Goal: Task Accomplishment & Management: Manage account settings

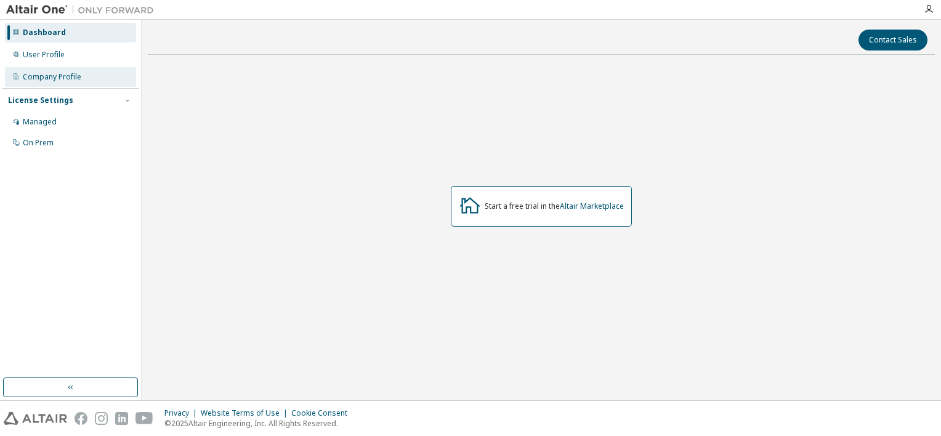
click at [82, 71] on div "Company Profile" at bounding box center [70, 77] width 131 height 20
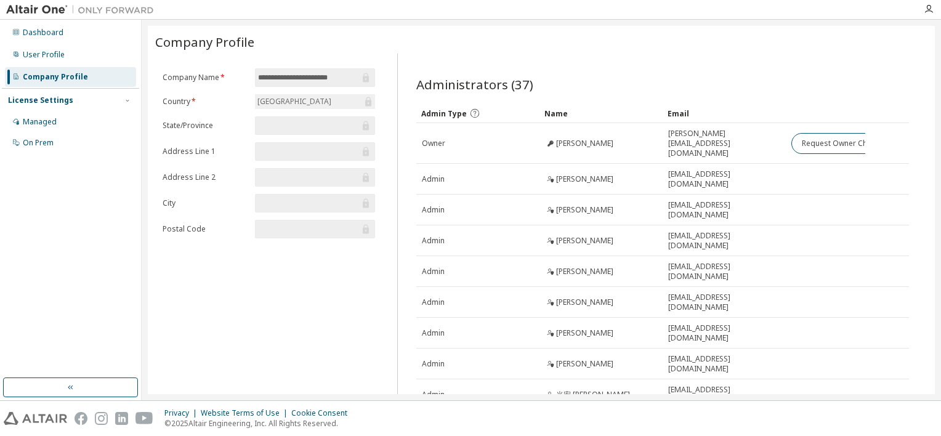
click at [111, 103] on div "License Settings" at bounding box center [70, 100] width 125 height 11
click at [57, 57] on div "User Profile" at bounding box center [44, 55] width 42 height 10
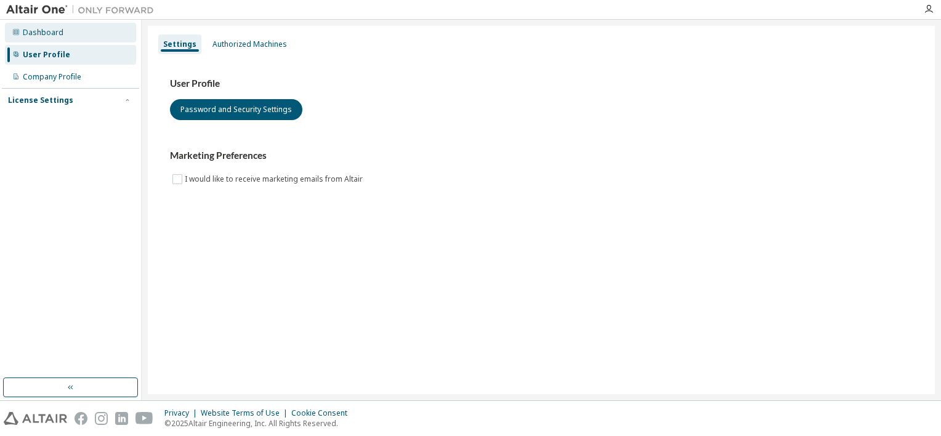
click at [61, 39] on div "Dashboard" at bounding box center [70, 33] width 131 height 20
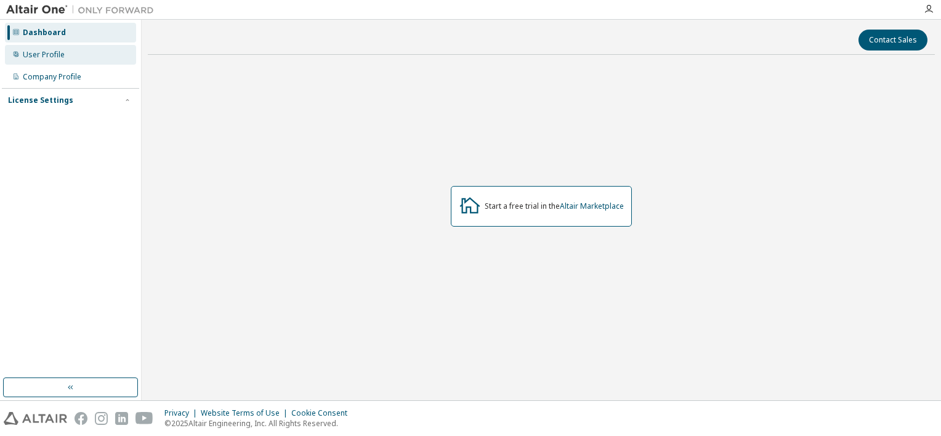
click at [69, 62] on div "User Profile" at bounding box center [70, 55] width 131 height 20
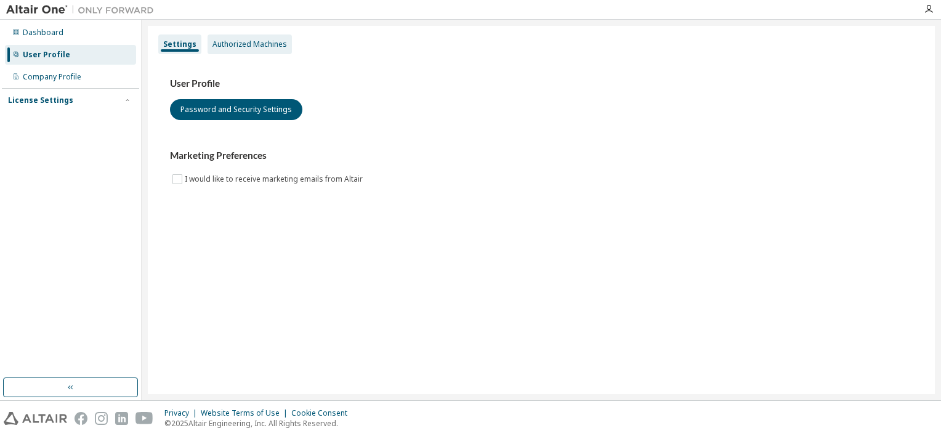
click at [259, 41] on div "Authorized Machines" at bounding box center [249, 44] width 74 height 10
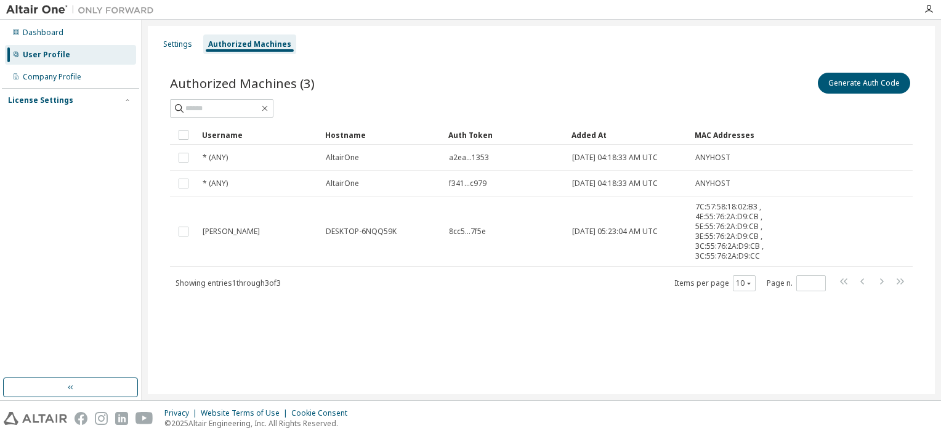
click at [98, 238] on div "Dashboard User Profile Company Profile License Settings Managed On Prem" at bounding box center [70, 199] width 137 height 355
click at [79, 81] on div "Company Profile" at bounding box center [52, 77] width 58 height 10
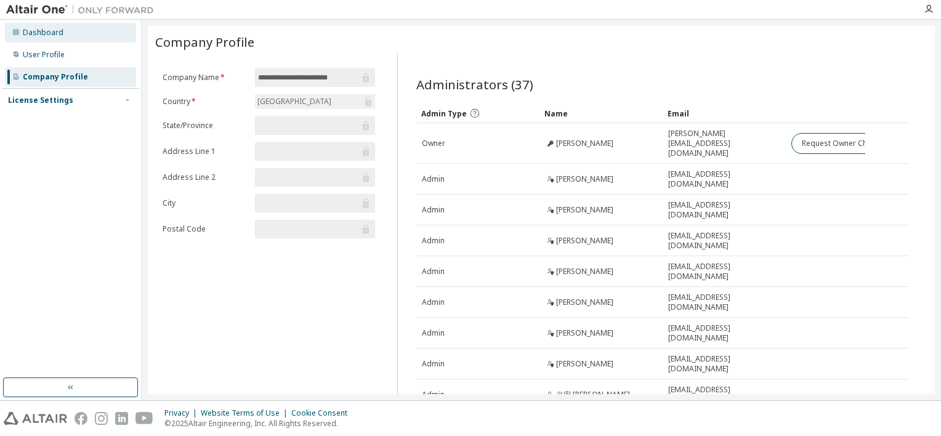
click at [64, 38] on div "Dashboard" at bounding box center [70, 33] width 131 height 20
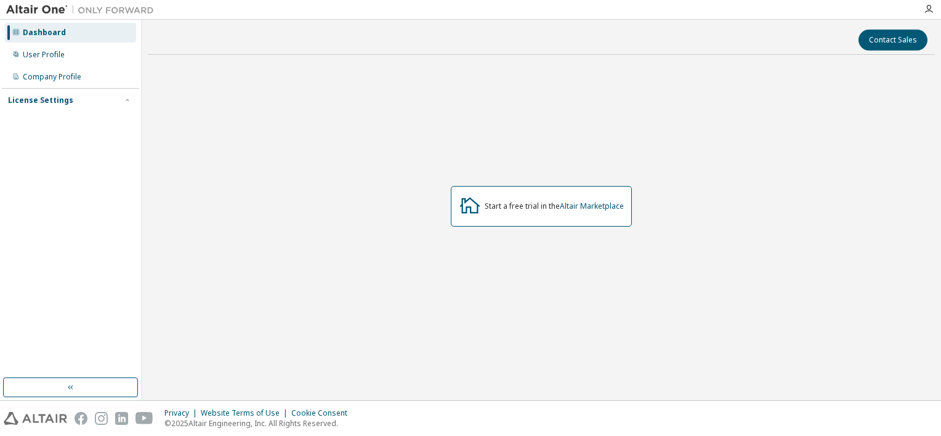
click at [61, 98] on div "License Settings" at bounding box center [40, 100] width 65 height 10
click at [49, 120] on div "Managed" at bounding box center [40, 122] width 34 height 10
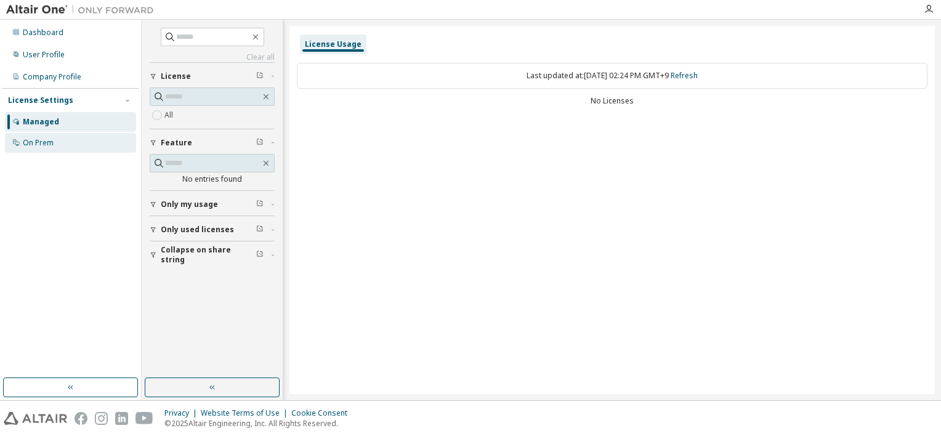
click at [49, 140] on div "On Prem" at bounding box center [38, 143] width 31 height 10
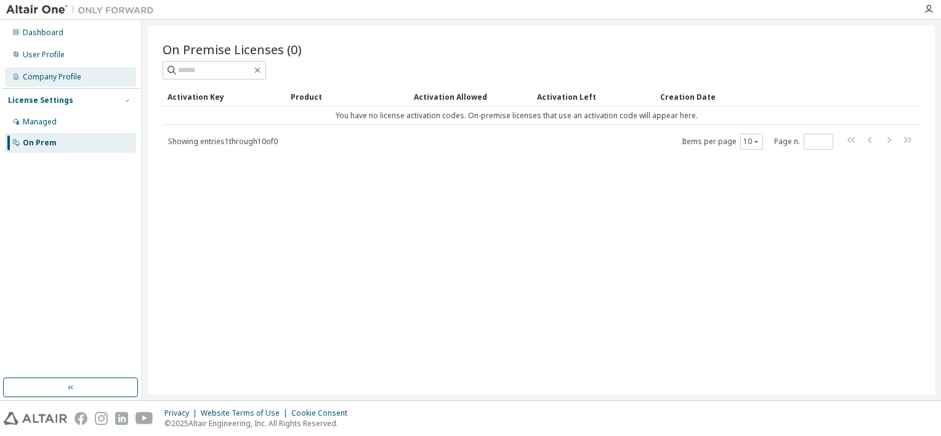
click at [91, 81] on div "Company Profile" at bounding box center [70, 77] width 131 height 20
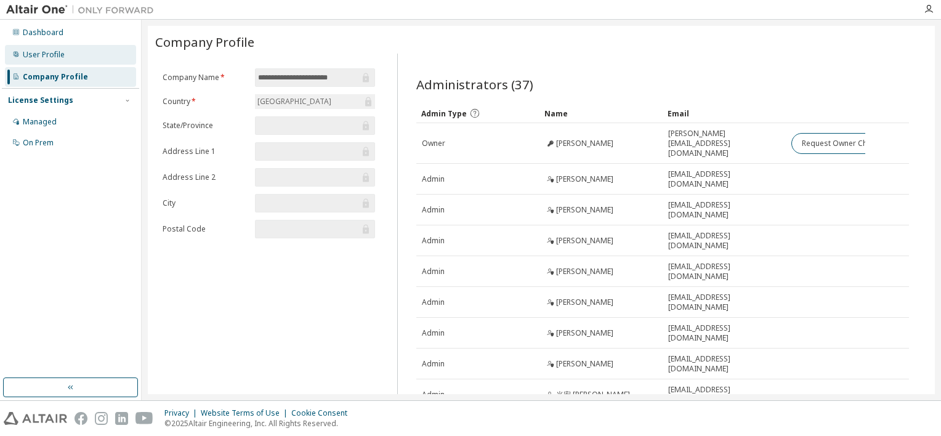
click at [86, 64] on div "User Profile" at bounding box center [70, 55] width 131 height 20
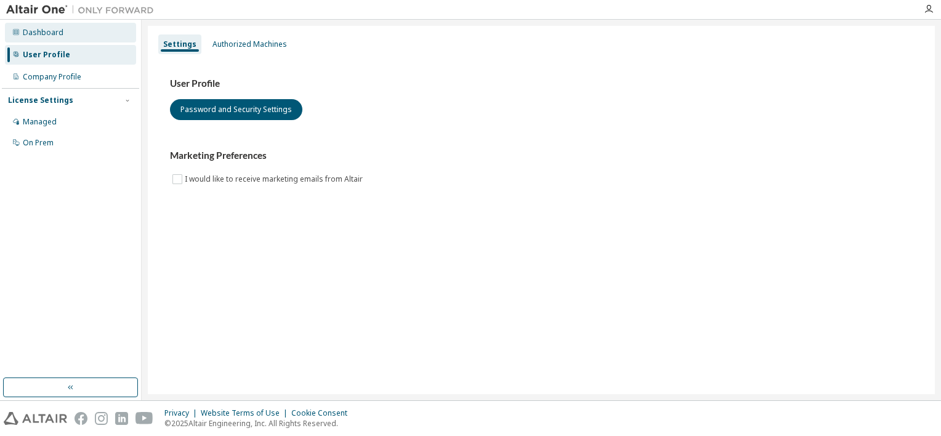
click at [77, 34] on div "Dashboard" at bounding box center [70, 33] width 131 height 20
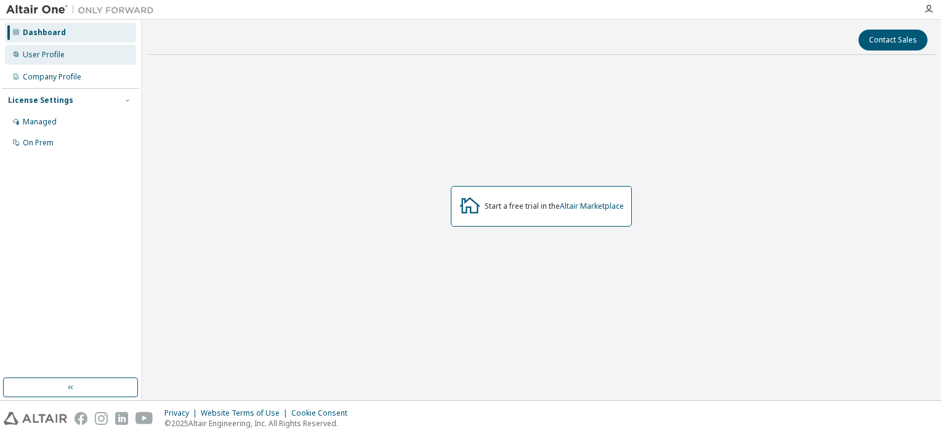
click at [60, 53] on div "User Profile" at bounding box center [44, 55] width 42 height 10
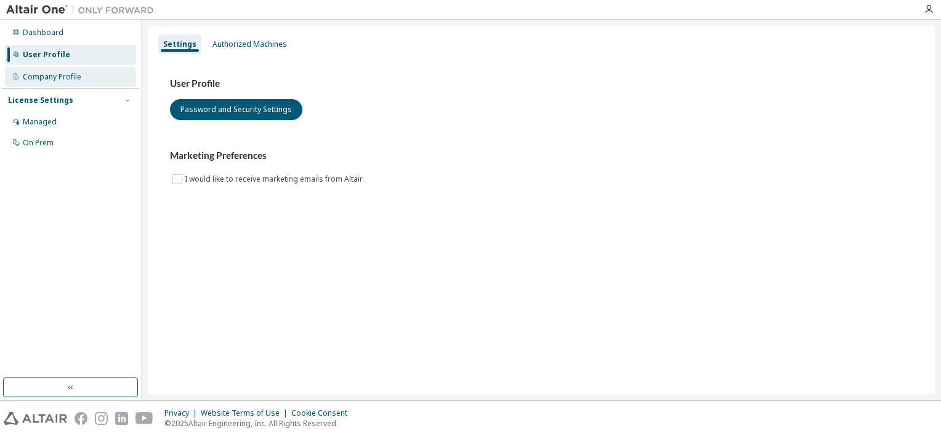
click at [71, 74] on div "Company Profile" at bounding box center [52, 77] width 58 height 10
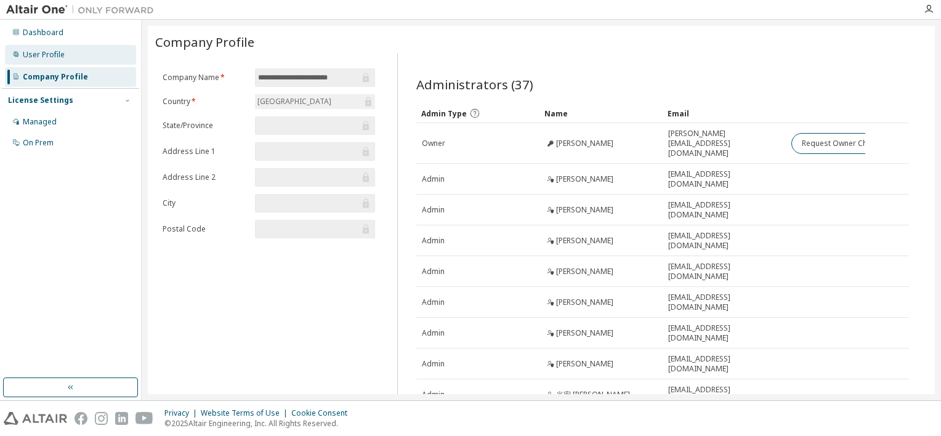
click at [46, 58] on div "User Profile" at bounding box center [44, 55] width 42 height 10
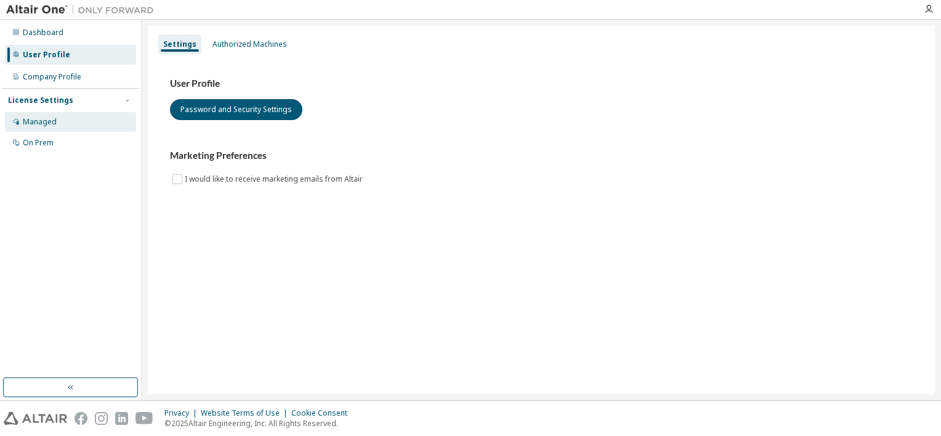
click at [52, 116] on div "Managed" at bounding box center [70, 122] width 131 height 20
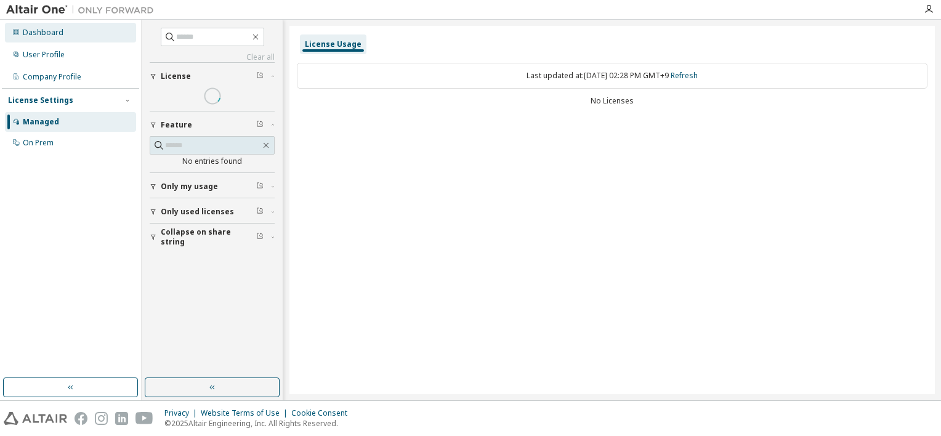
click at [59, 31] on div "Dashboard" at bounding box center [43, 33] width 41 height 10
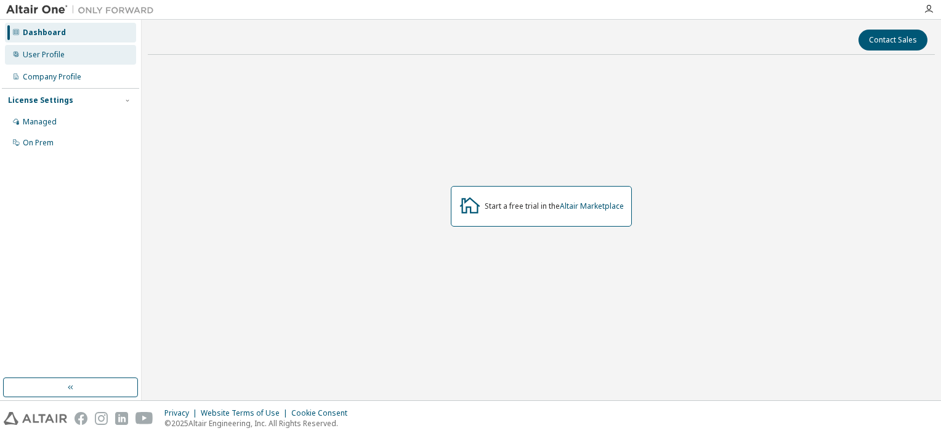
click at [74, 54] on div "User Profile" at bounding box center [70, 55] width 131 height 20
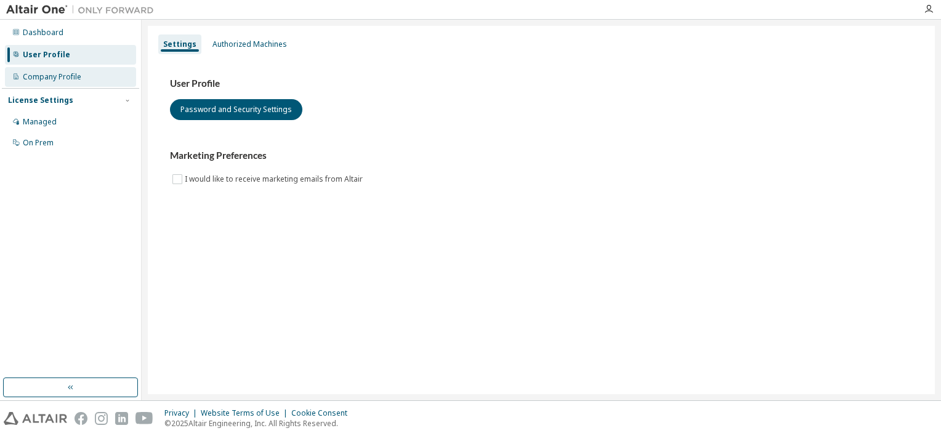
click at [62, 69] on div "Company Profile" at bounding box center [70, 77] width 131 height 20
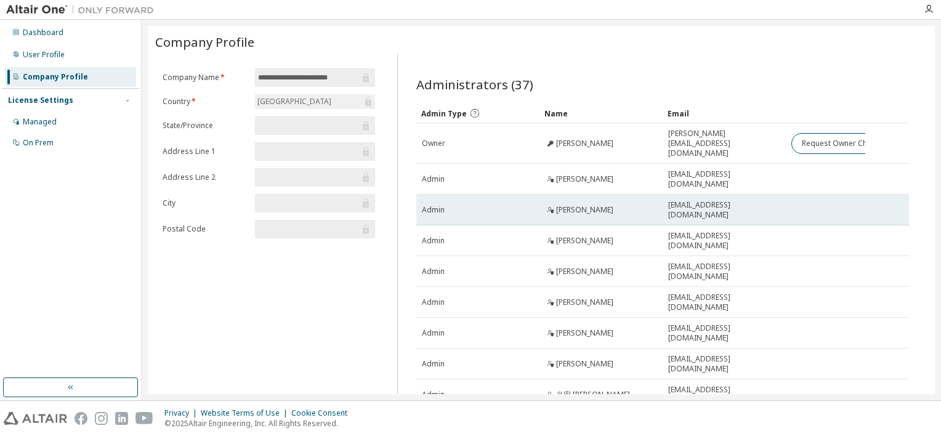
scroll to position [95, 0]
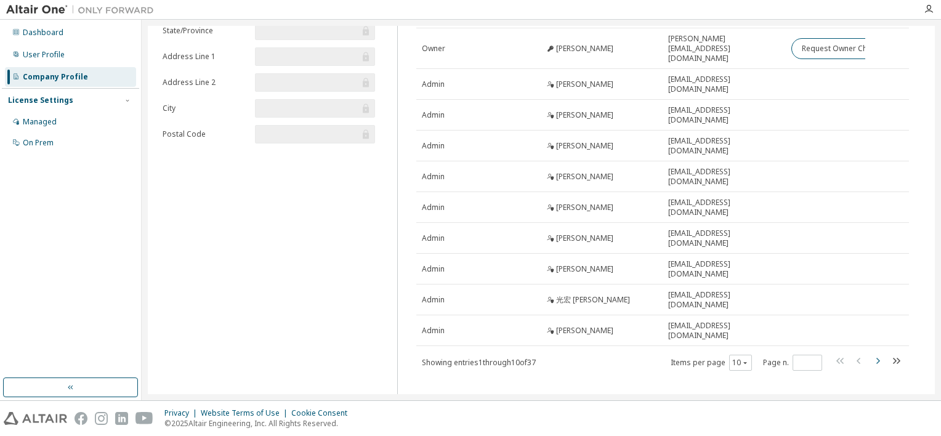
click at [873, 353] on icon "button" at bounding box center [877, 360] width 15 height 15
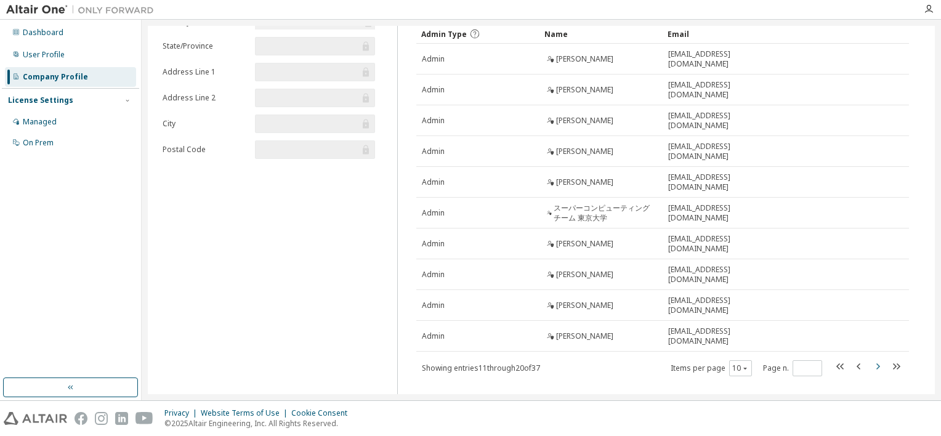
scroll to position [91, 0]
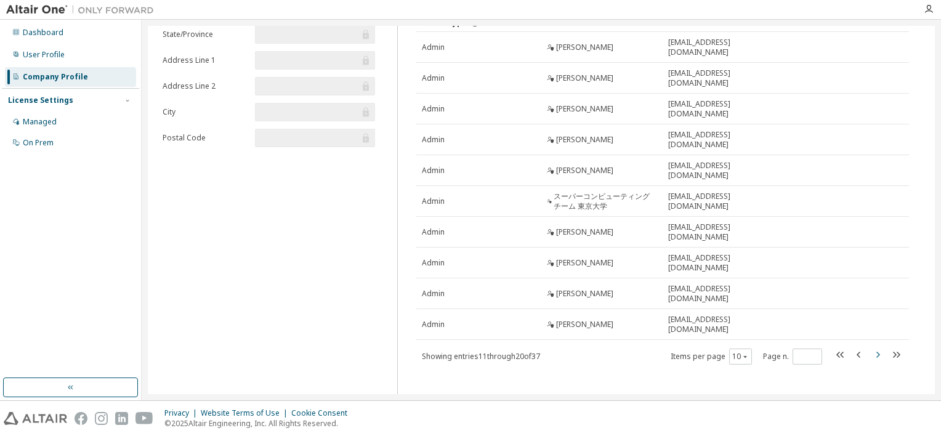
click at [872, 347] on icon "button" at bounding box center [877, 354] width 15 height 15
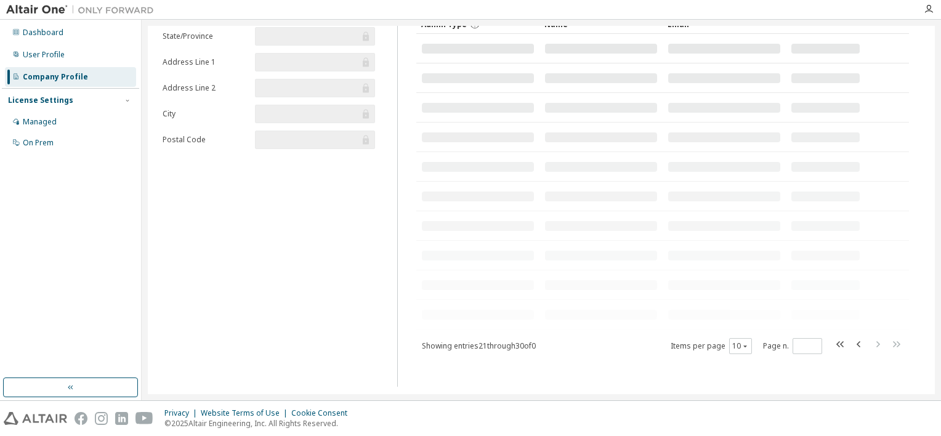
scroll to position [87, 0]
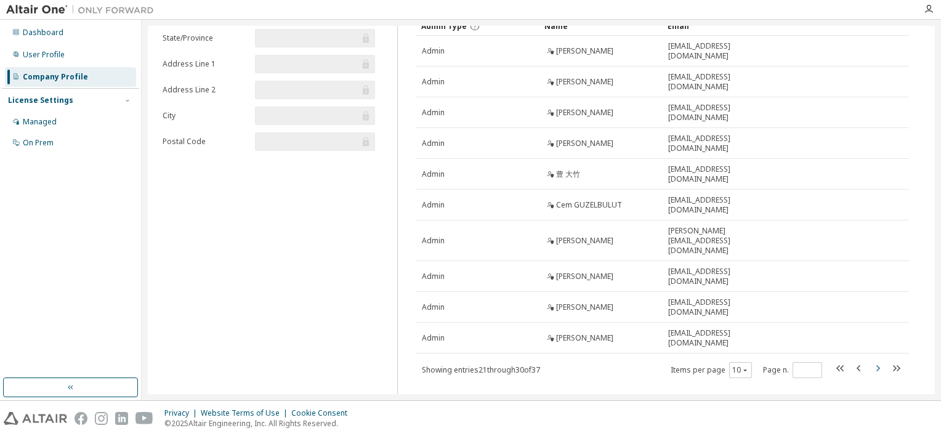
click at [872, 361] on icon "button" at bounding box center [877, 368] width 15 height 15
type input "*"
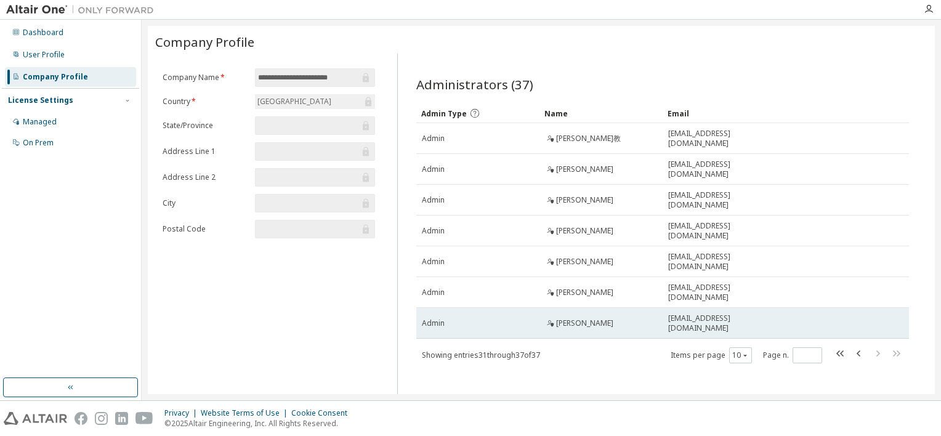
scroll to position [0, 0]
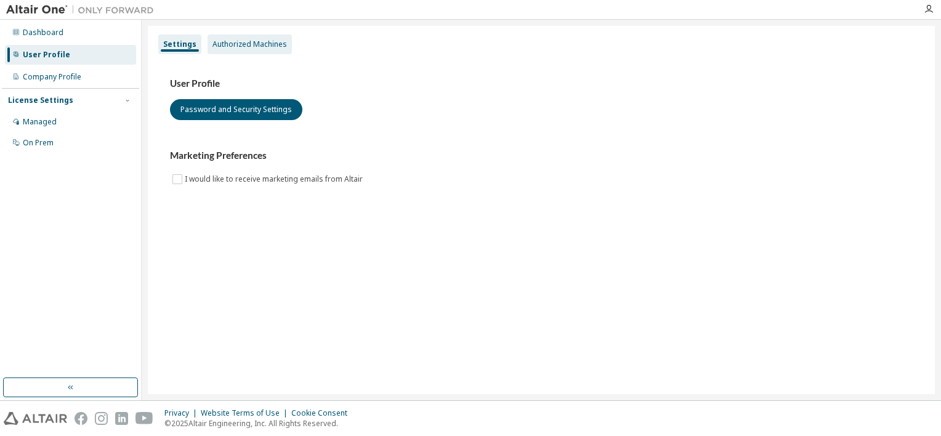
click at [261, 49] on div "Authorized Machines" at bounding box center [249, 44] width 84 height 20
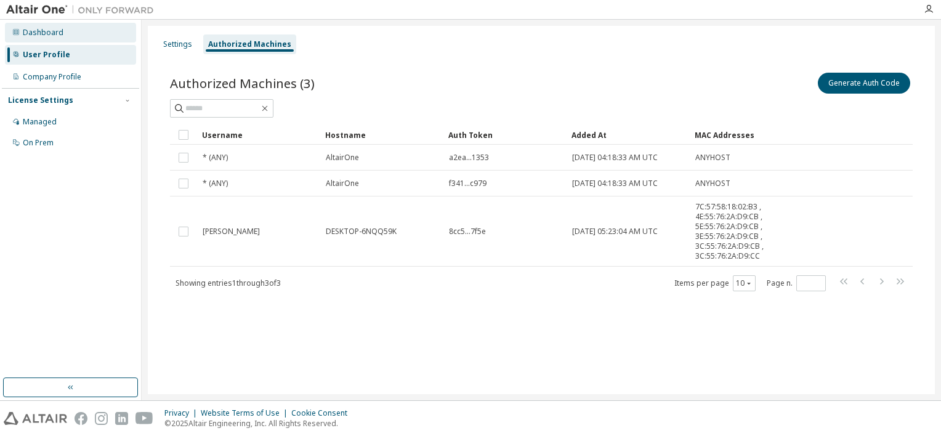
click at [76, 34] on div "Dashboard" at bounding box center [70, 33] width 131 height 20
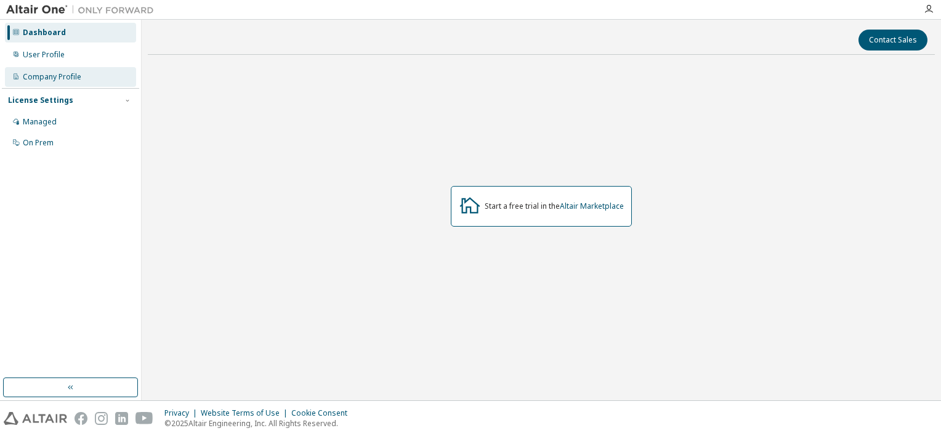
click at [58, 84] on div "Company Profile" at bounding box center [70, 77] width 131 height 20
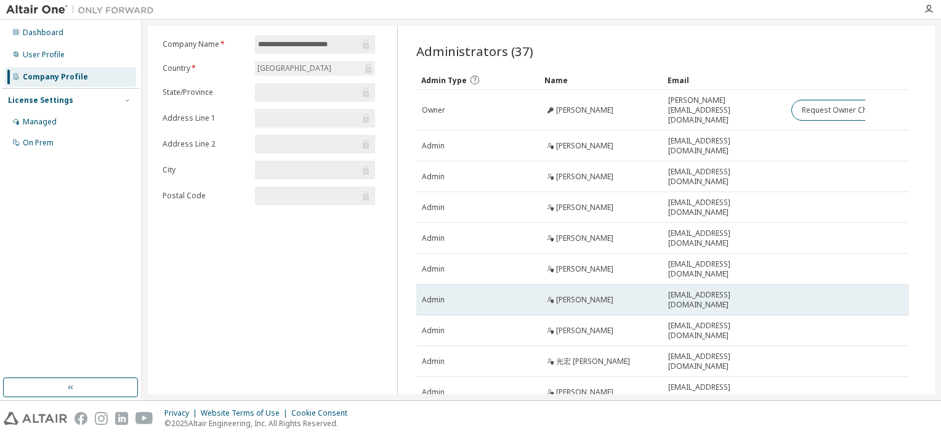
scroll to position [95, 0]
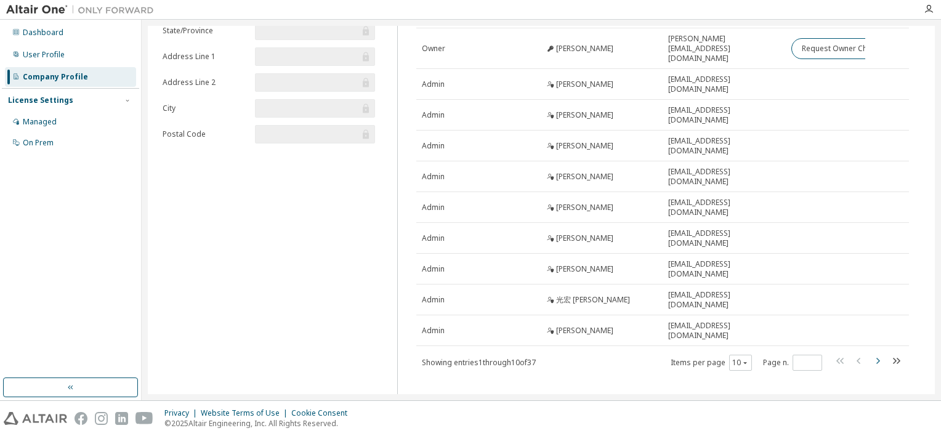
click at [872, 353] on icon "button" at bounding box center [877, 360] width 15 height 15
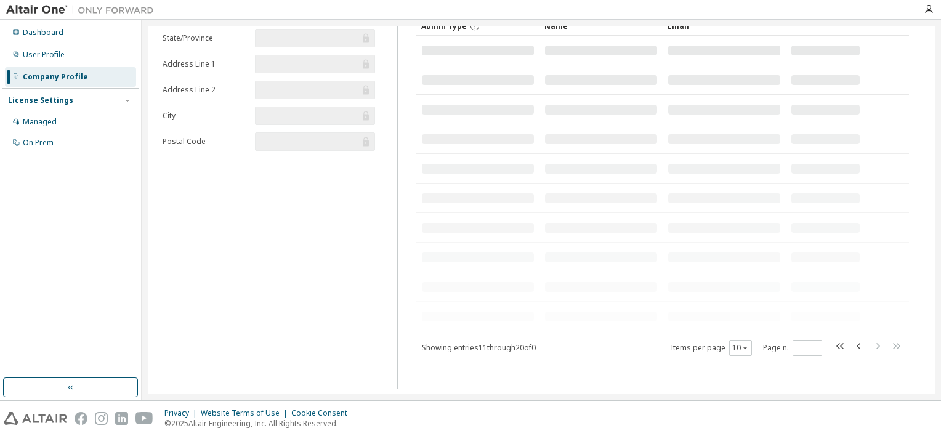
scroll to position [91, 0]
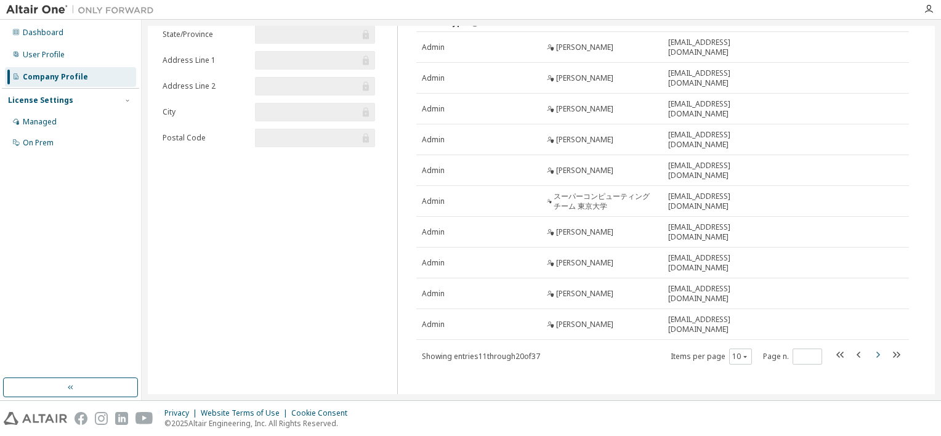
click at [872, 347] on icon "button" at bounding box center [877, 354] width 15 height 15
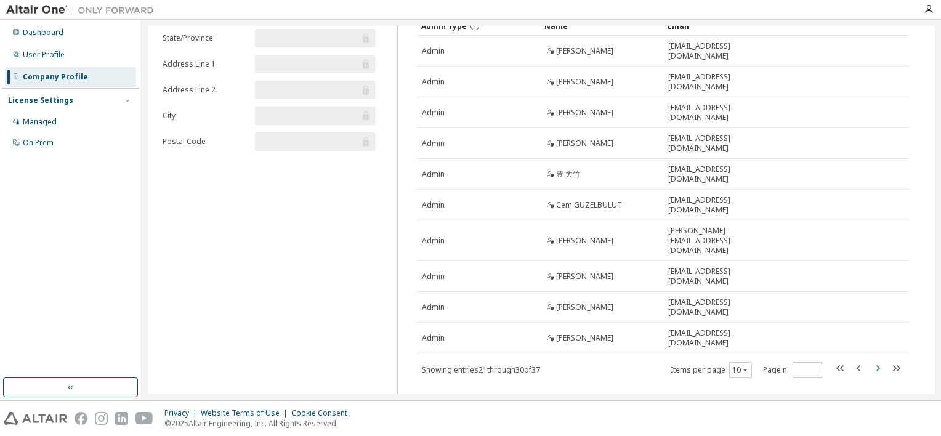
click at [872, 361] on icon "button" at bounding box center [877, 368] width 15 height 15
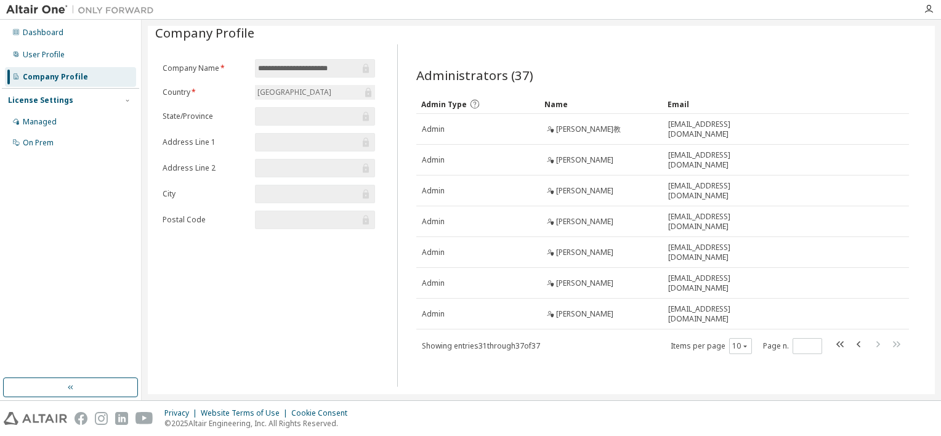
scroll to position [0, 0]
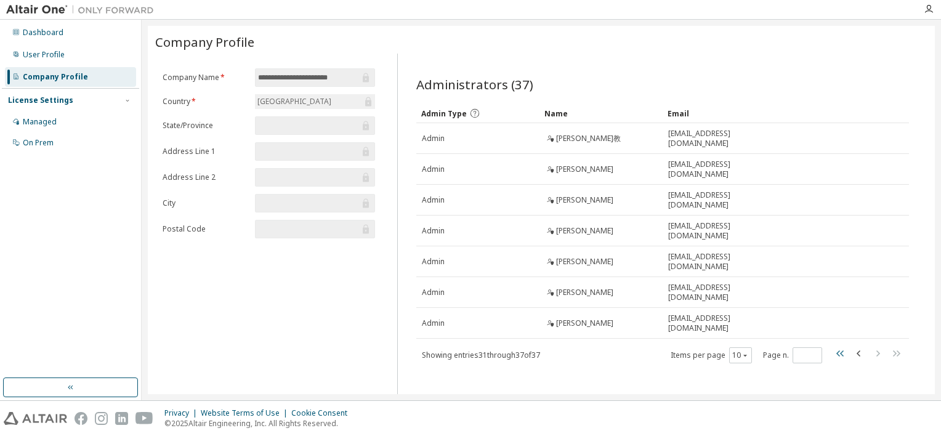
click at [835, 347] on icon "button" at bounding box center [840, 353] width 15 height 15
type input "*"
